Goal: Navigation & Orientation: Find specific page/section

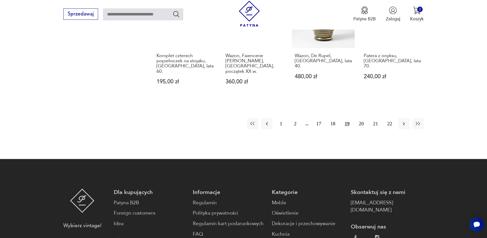
scroll to position [637, 0]
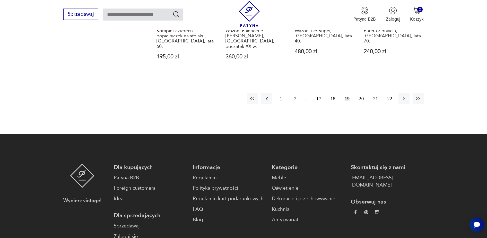
click at [281, 93] on button "1" at bounding box center [280, 98] width 11 height 11
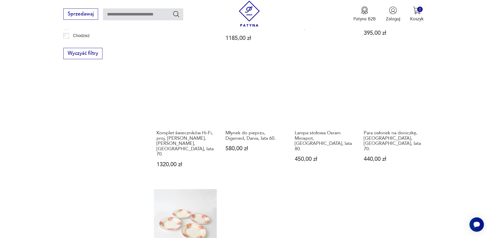
scroll to position [558, 0]
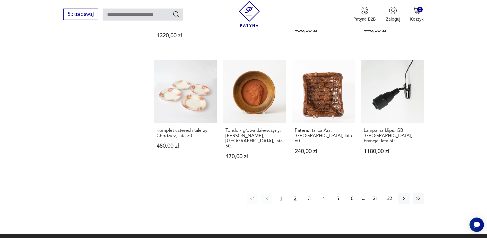
click at [295, 193] on button "2" at bounding box center [294, 198] width 11 height 11
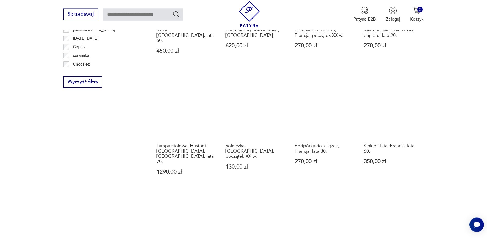
scroll to position [558, 0]
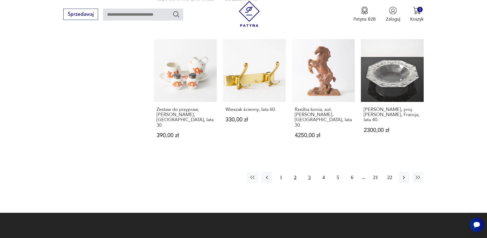
click at [308, 172] on button "3" at bounding box center [309, 177] width 11 height 11
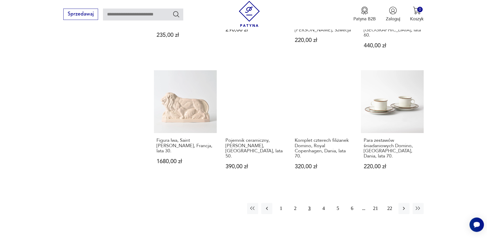
scroll to position [558, 0]
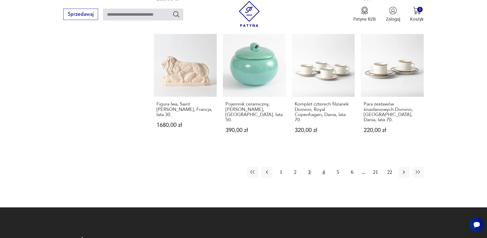
click at [323, 167] on button "4" at bounding box center [323, 172] width 11 height 11
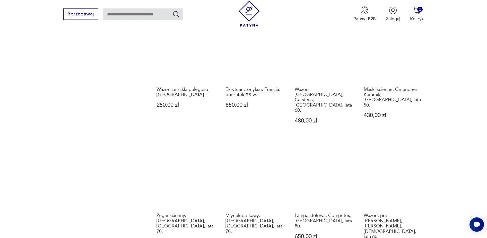
scroll to position [558, 0]
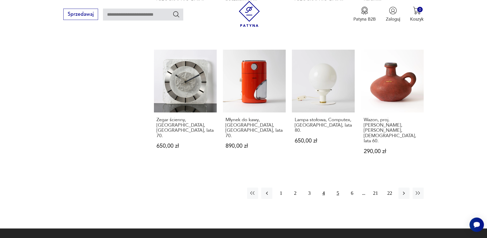
click at [337, 188] on button "5" at bounding box center [337, 193] width 11 height 11
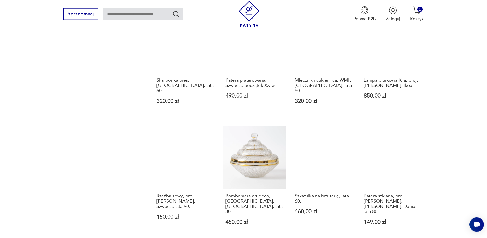
scroll to position [558, 0]
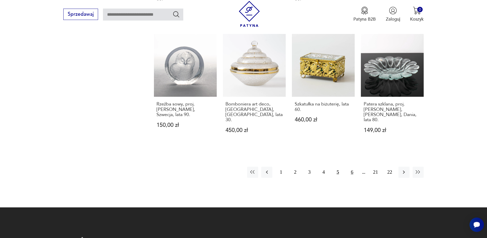
drag, startPoint x: 353, startPoint y: 147, endPoint x: 419, endPoint y: 115, distance: 73.8
click at [353, 167] on button "6" at bounding box center [351, 172] width 11 height 11
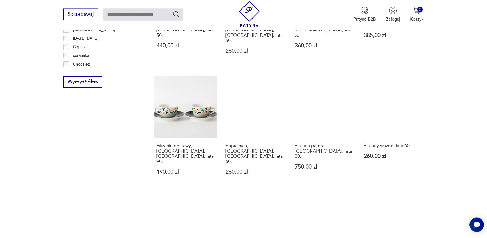
scroll to position [558, 0]
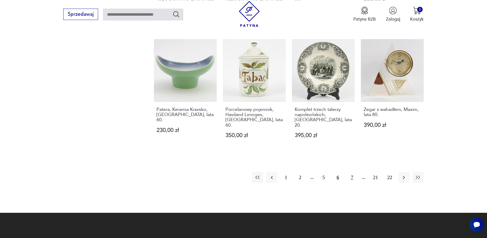
click at [352, 172] on button "7" at bounding box center [351, 177] width 11 height 11
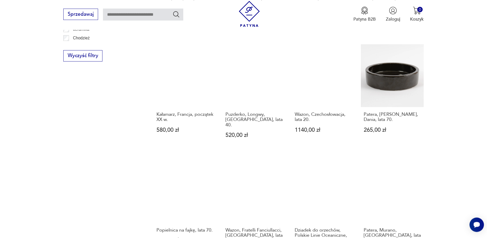
scroll to position [558, 0]
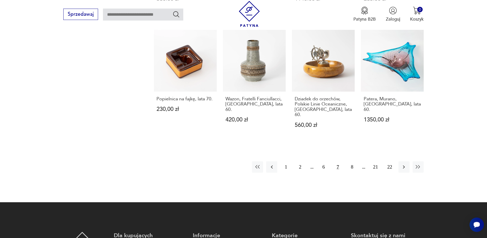
drag, startPoint x: 353, startPoint y: 142, endPoint x: 426, endPoint y: 105, distance: 82.0
click at [355, 161] on button "8" at bounding box center [351, 166] width 11 height 11
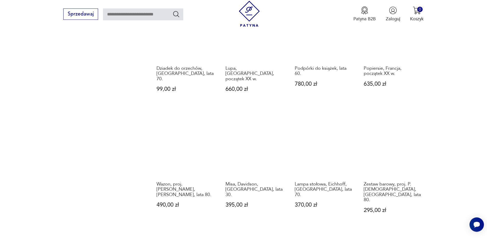
scroll to position [532, 0]
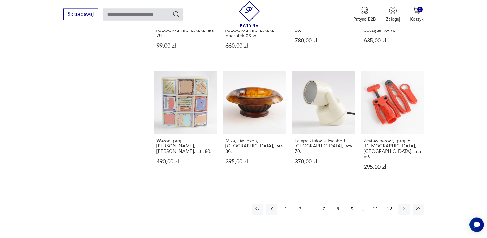
click at [352, 204] on button "9" at bounding box center [351, 209] width 11 height 11
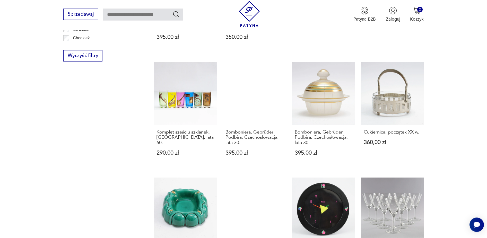
scroll to position [558, 0]
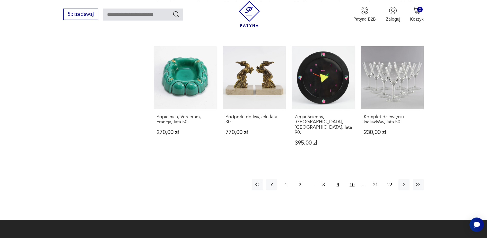
click at [352, 179] on button "10" at bounding box center [351, 184] width 11 height 11
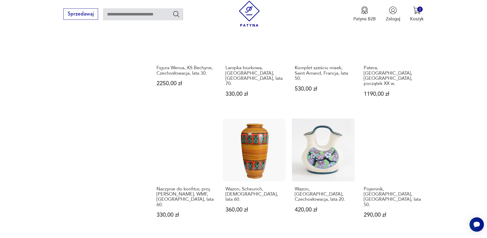
scroll to position [584, 0]
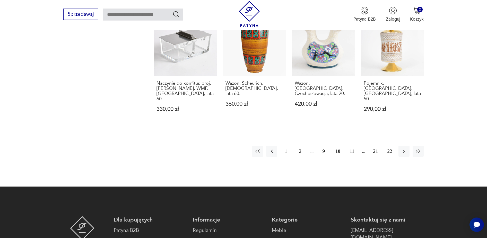
click at [351, 146] on button "11" at bounding box center [351, 151] width 11 height 11
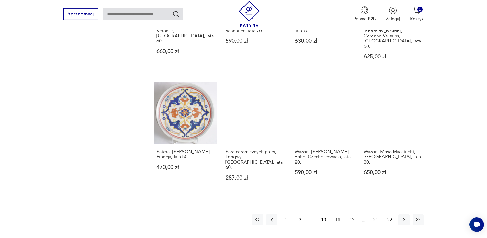
scroll to position [558, 0]
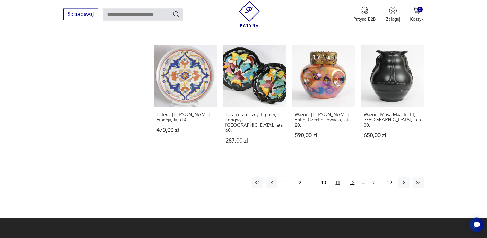
click at [351, 177] on button "12" at bounding box center [351, 182] width 11 height 11
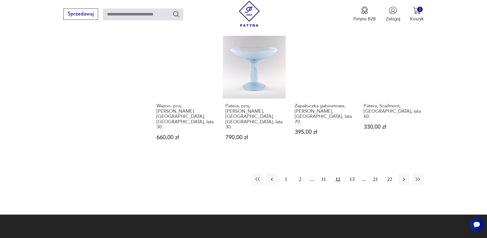
scroll to position [584, 0]
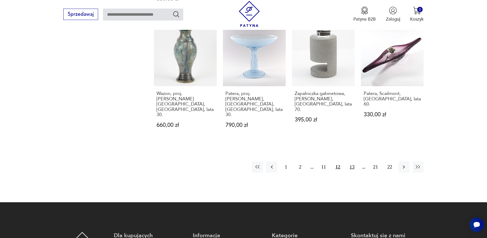
click at [353, 161] on button "13" at bounding box center [351, 166] width 11 height 11
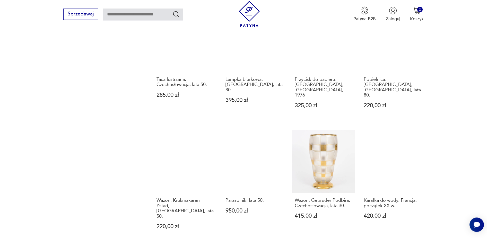
scroll to position [558, 0]
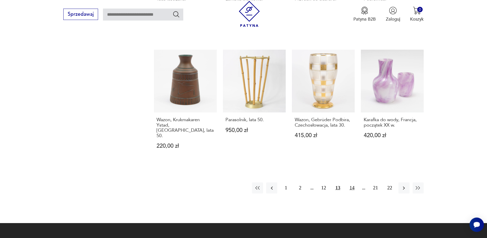
click at [352, 182] on button "14" at bounding box center [351, 187] width 11 height 11
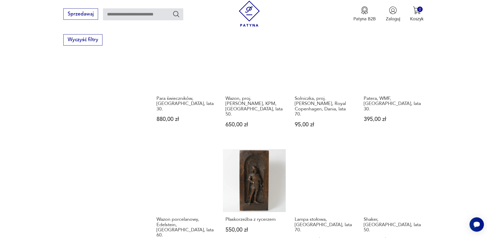
scroll to position [584, 0]
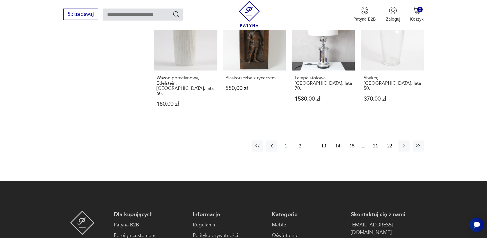
click at [352, 140] on button "15" at bounding box center [351, 145] width 11 height 11
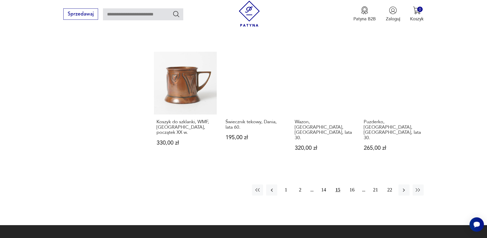
scroll to position [558, 0]
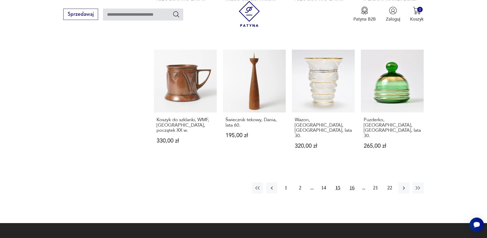
click at [352, 182] on button "16" at bounding box center [351, 187] width 11 height 11
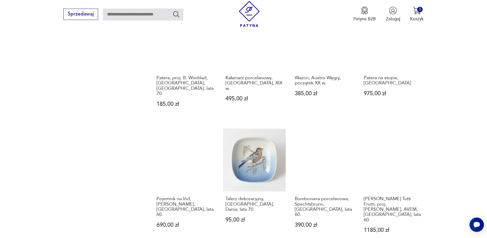
scroll to position [532, 0]
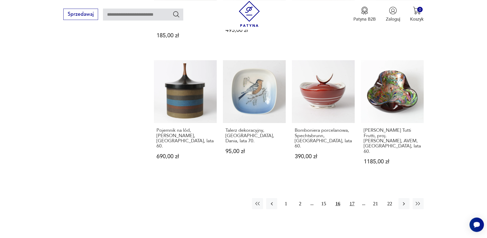
click at [352, 198] on button "17" at bounding box center [351, 203] width 11 height 11
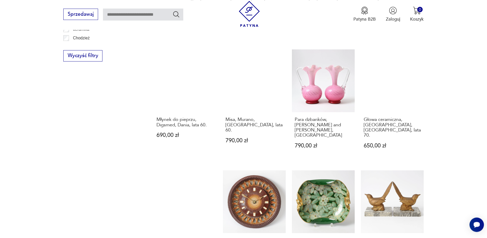
scroll to position [558, 0]
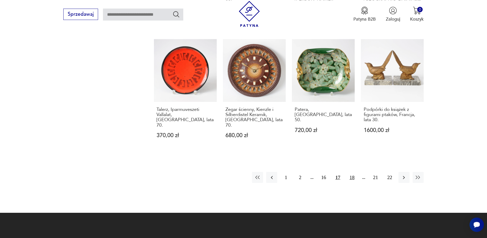
click at [353, 172] on button "18" at bounding box center [351, 177] width 11 height 11
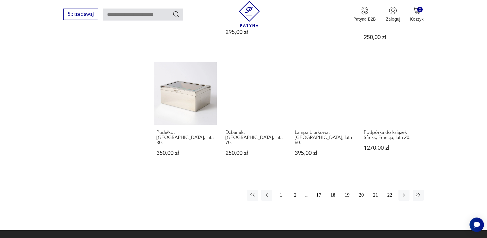
scroll to position [558, 0]
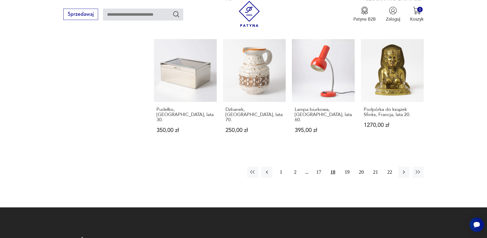
drag, startPoint x: 347, startPoint y: 141, endPoint x: 358, endPoint y: 134, distance: 13.4
click at [347, 167] on button "19" at bounding box center [346, 172] width 11 height 11
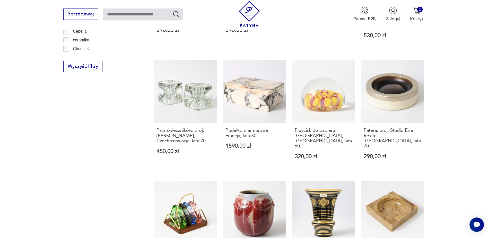
scroll to position [532, 0]
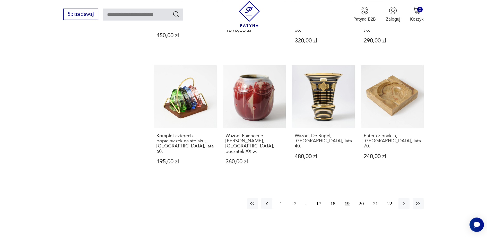
drag, startPoint x: 362, startPoint y: 177, endPoint x: 380, endPoint y: 166, distance: 20.7
click at [362, 198] on button "20" at bounding box center [361, 203] width 11 height 11
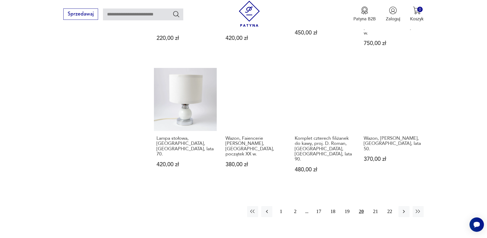
scroll to position [558, 0]
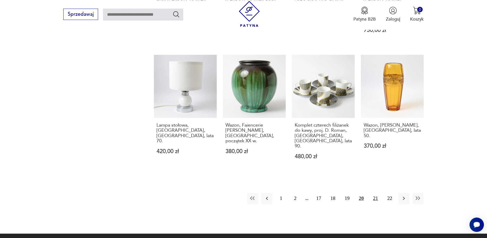
click at [375, 193] on button "21" at bounding box center [375, 198] width 11 height 11
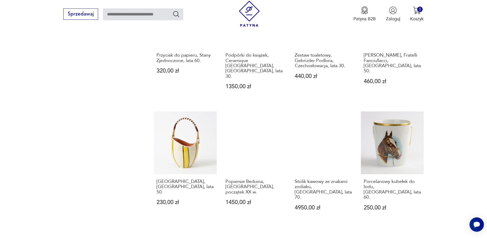
scroll to position [532, 0]
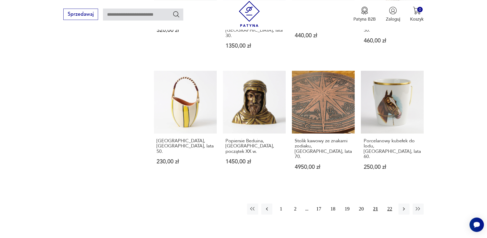
click at [388, 204] on button "22" at bounding box center [389, 209] width 11 height 11
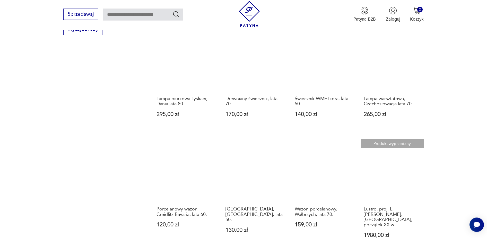
scroll to position [532, 0]
